Goal: Task Accomplishment & Management: Use online tool/utility

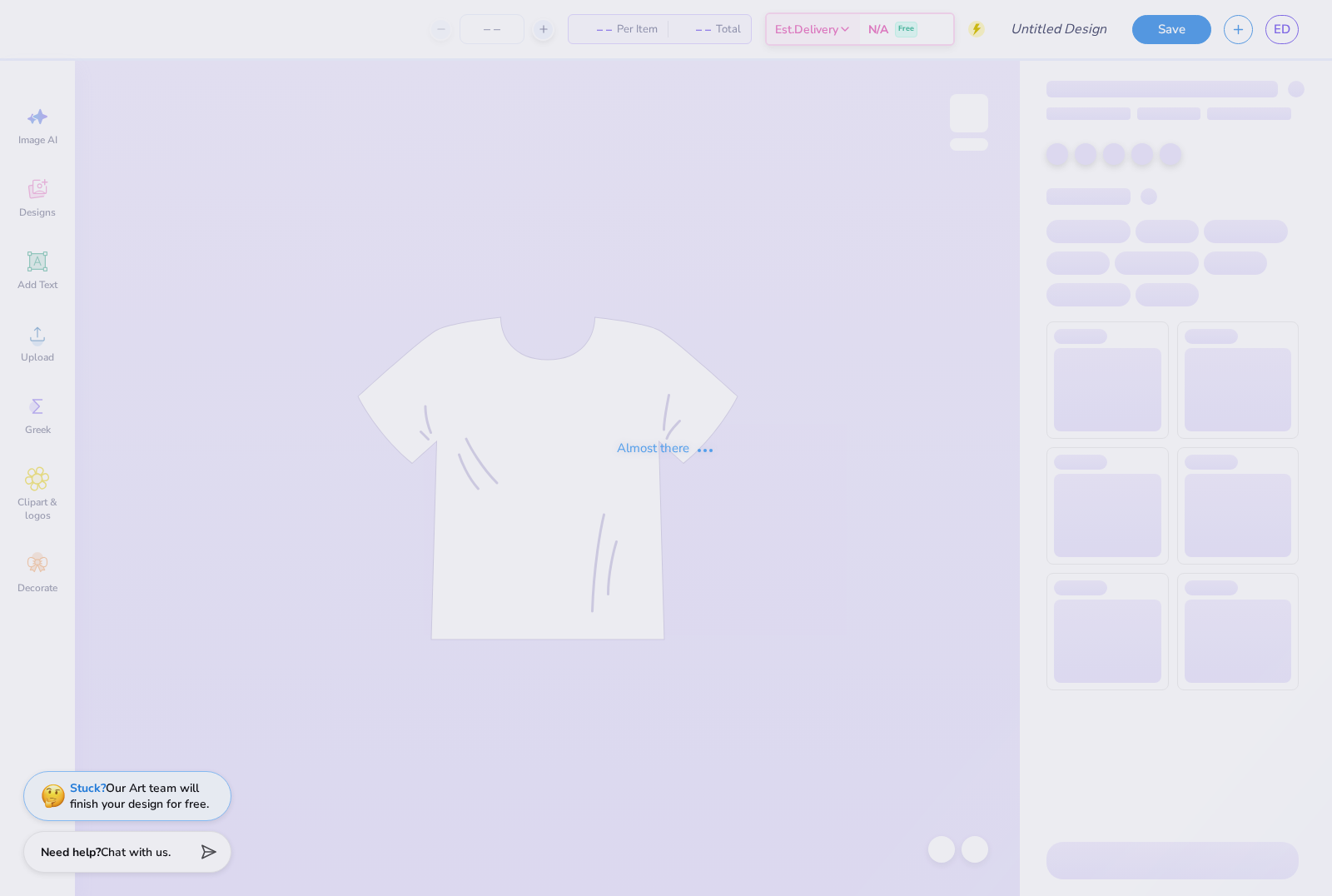
type input "FINALLL"
type input "12"
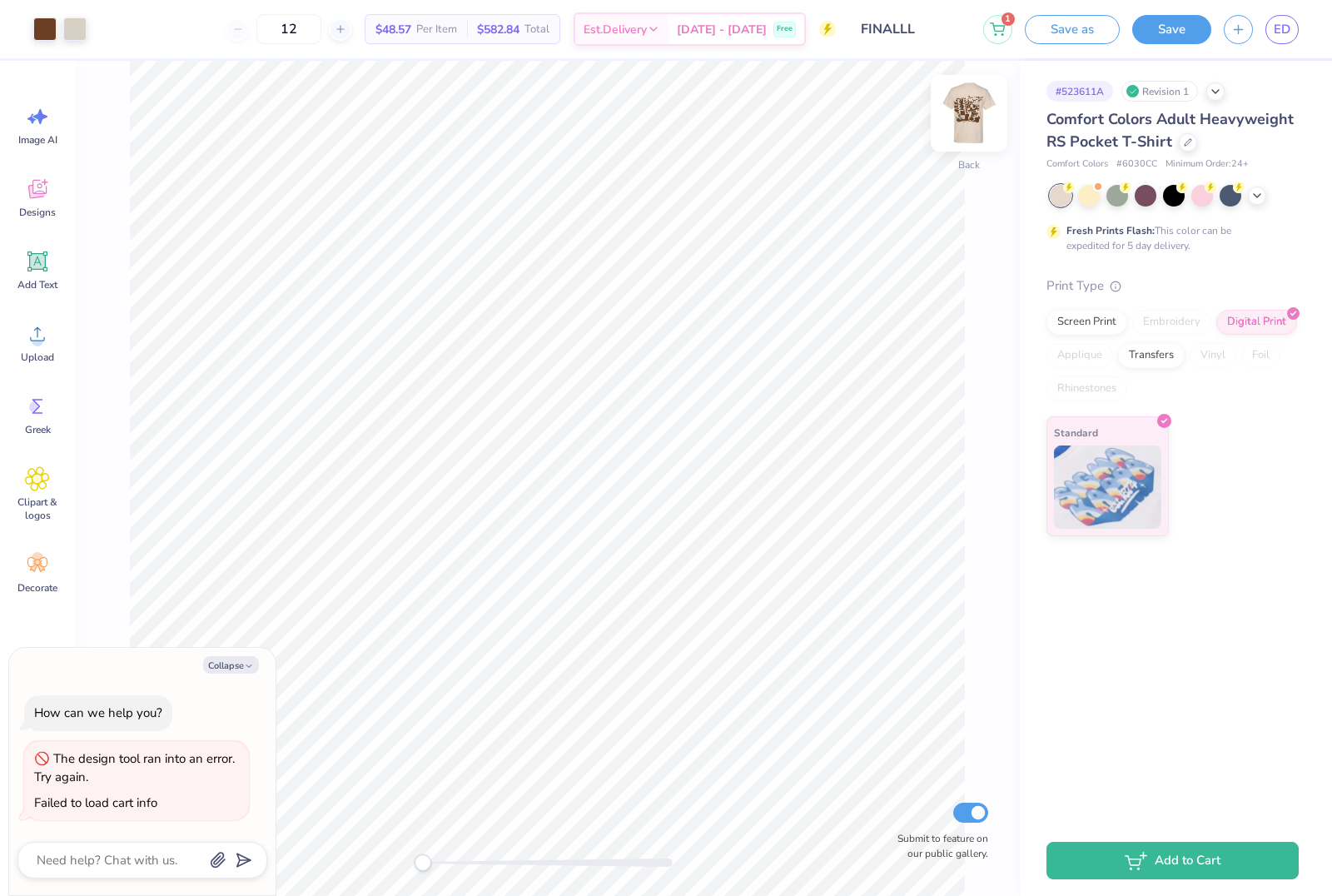
click at [954, 122] on img at bounding box center [969, 113] width 67 height 67
click at [964, 113] on img at bounding box center [969, 113] width 67 height 67
click at [971, 122] on img at bounding box center [969, 113] width 67 height 67
type textarea "x"
click at [1278, 36] on span "ED" at bounding box center [1282, 30] width 17 height 19
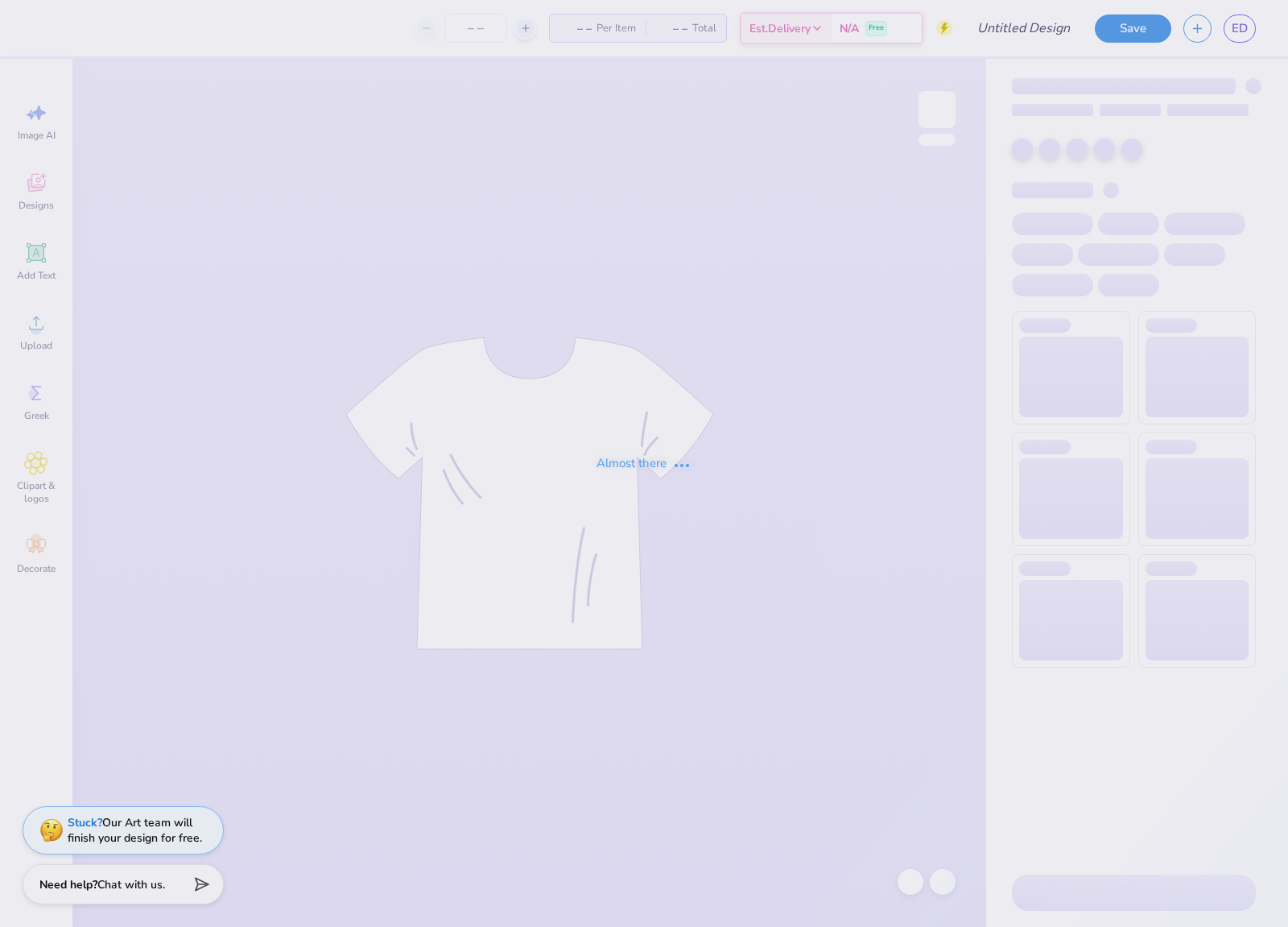
type input "FINALALALA"
type input "12"
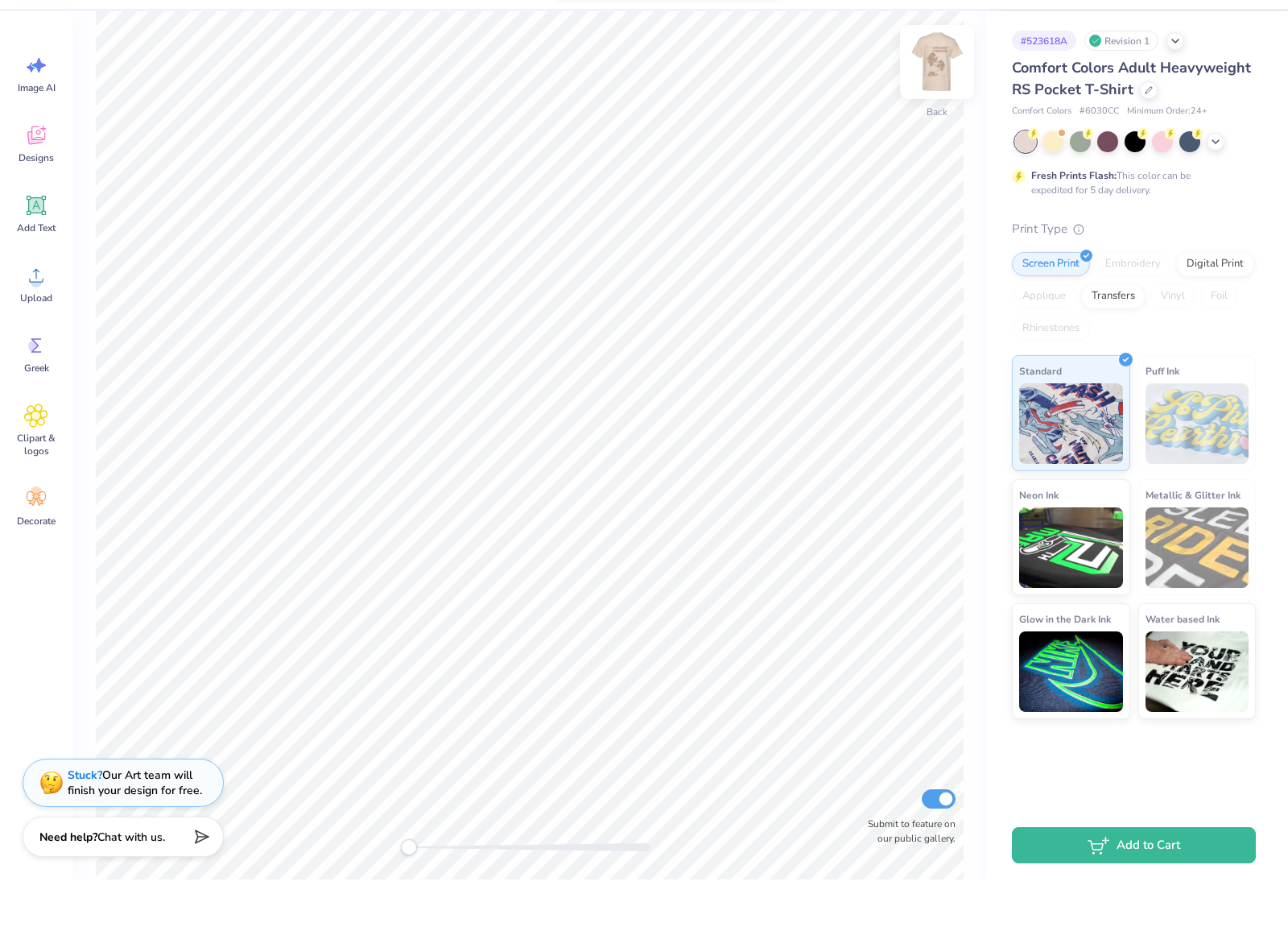
click at [926, 78] on img at bounding box center [937, 109] width 65 height 65
click at [930, 78] on img at bounding box center [937, 109] width 65 height 65
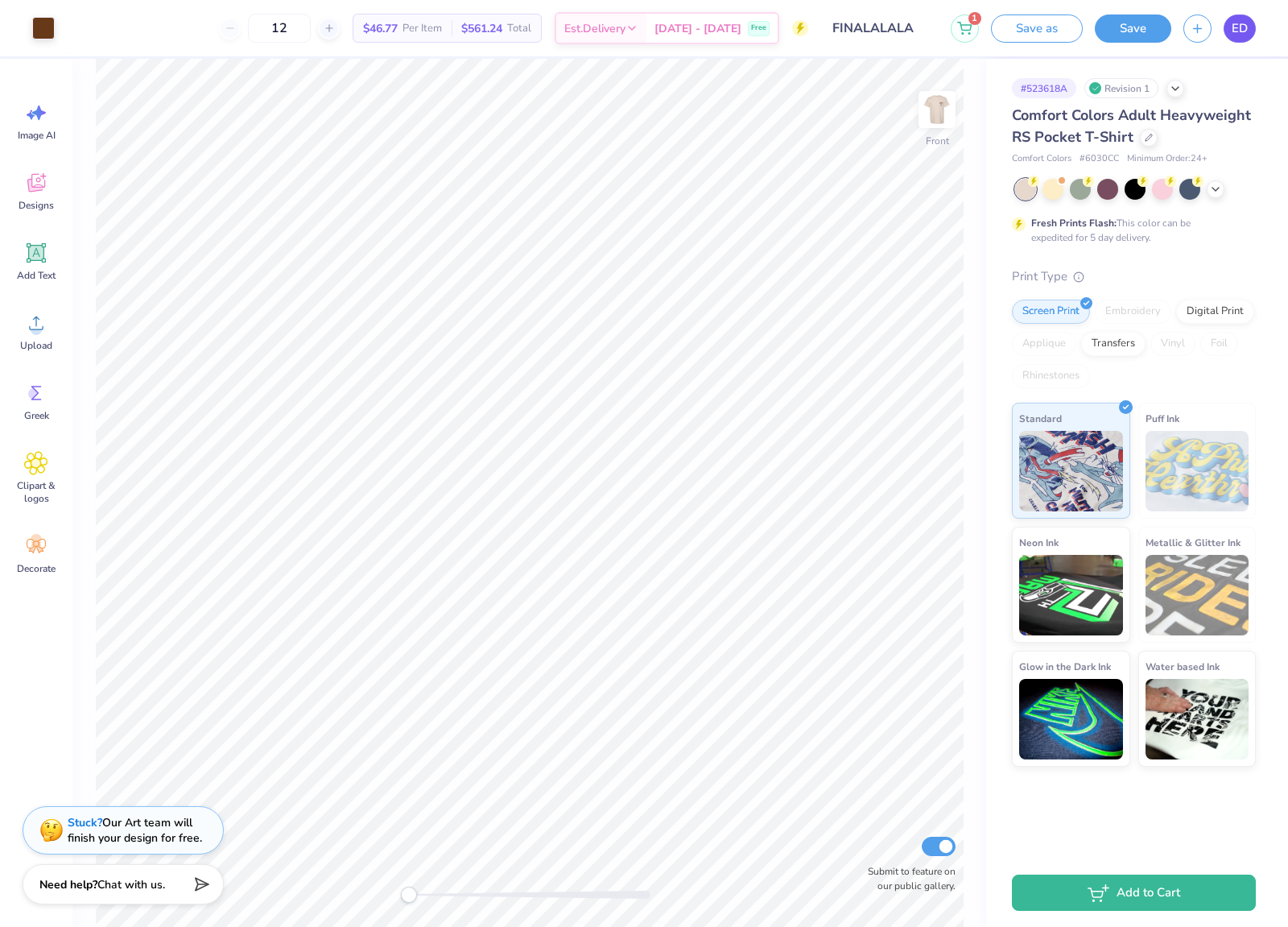
click at [1240, 25] on span "ED" at bounding box center [1240, 29] width 16 height 19
